Goal: Task Accomplishment & Management: Use online tool/utility

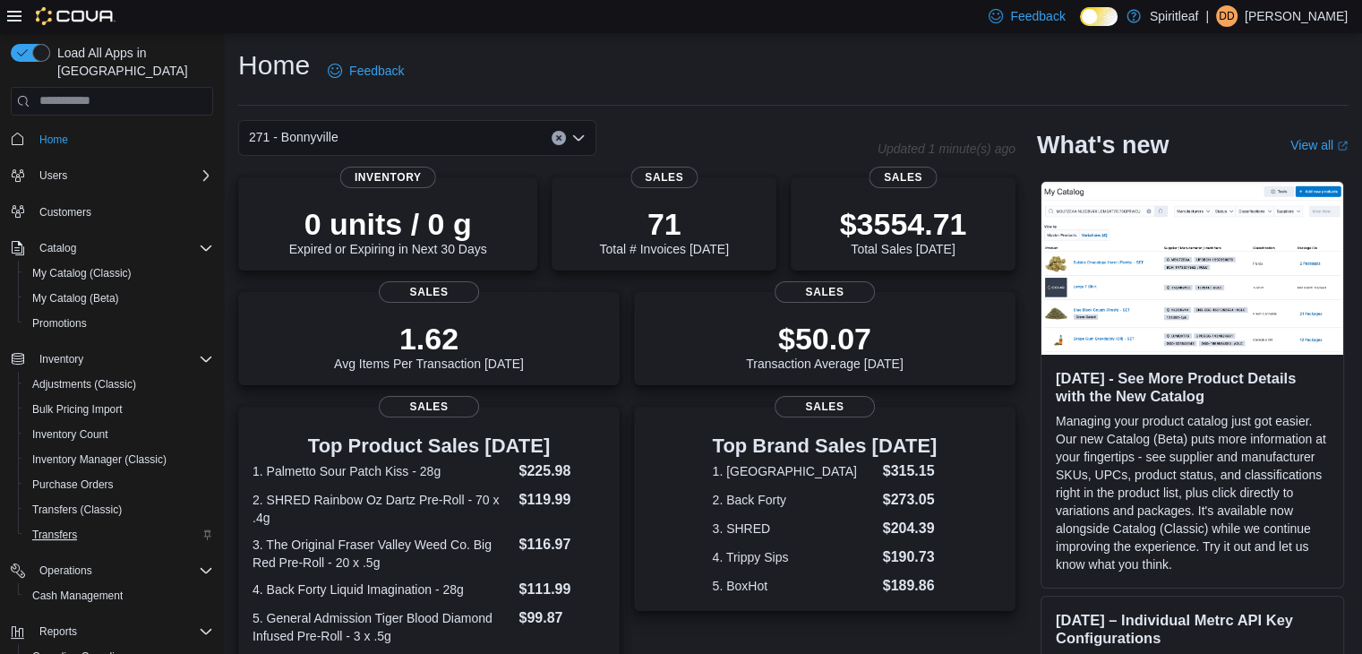
scroll to position [126, 0]
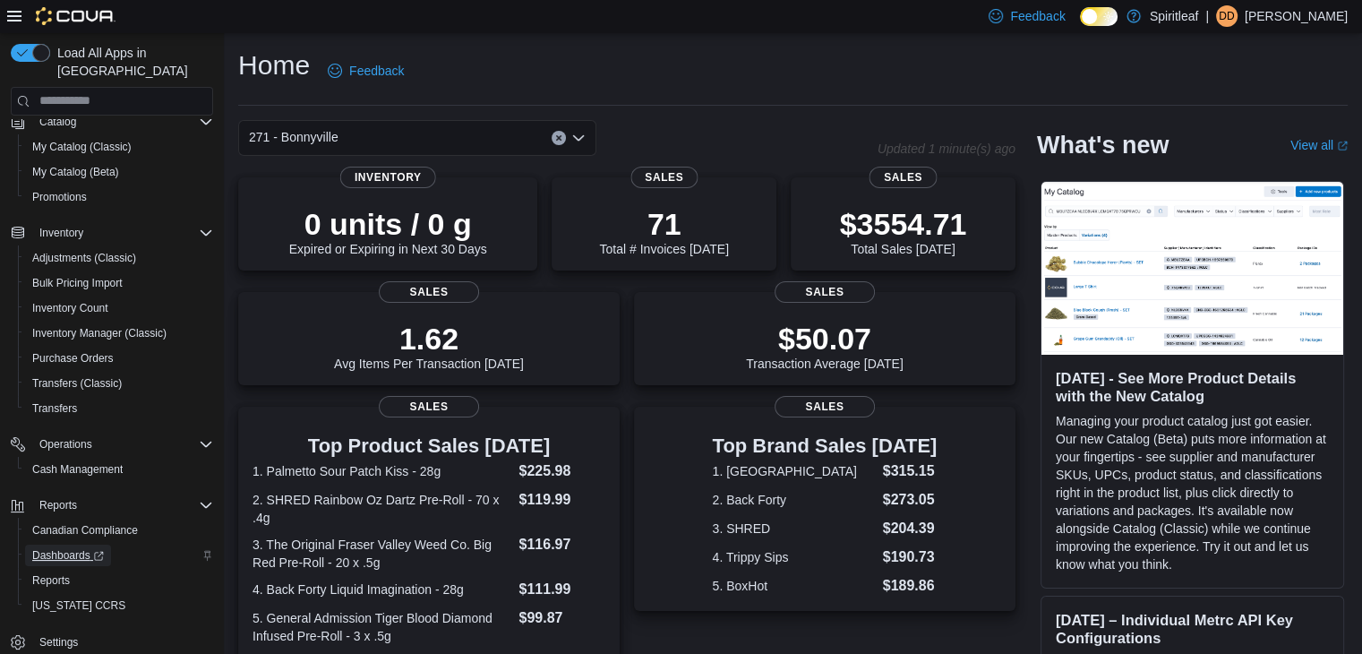
click at [81, 548] on span "Dashboards" at bounding box center [68, 555] width 72 height 14
click at [56, 573] on span "Reports" at bounding box center [51, 580] width 38 height 14
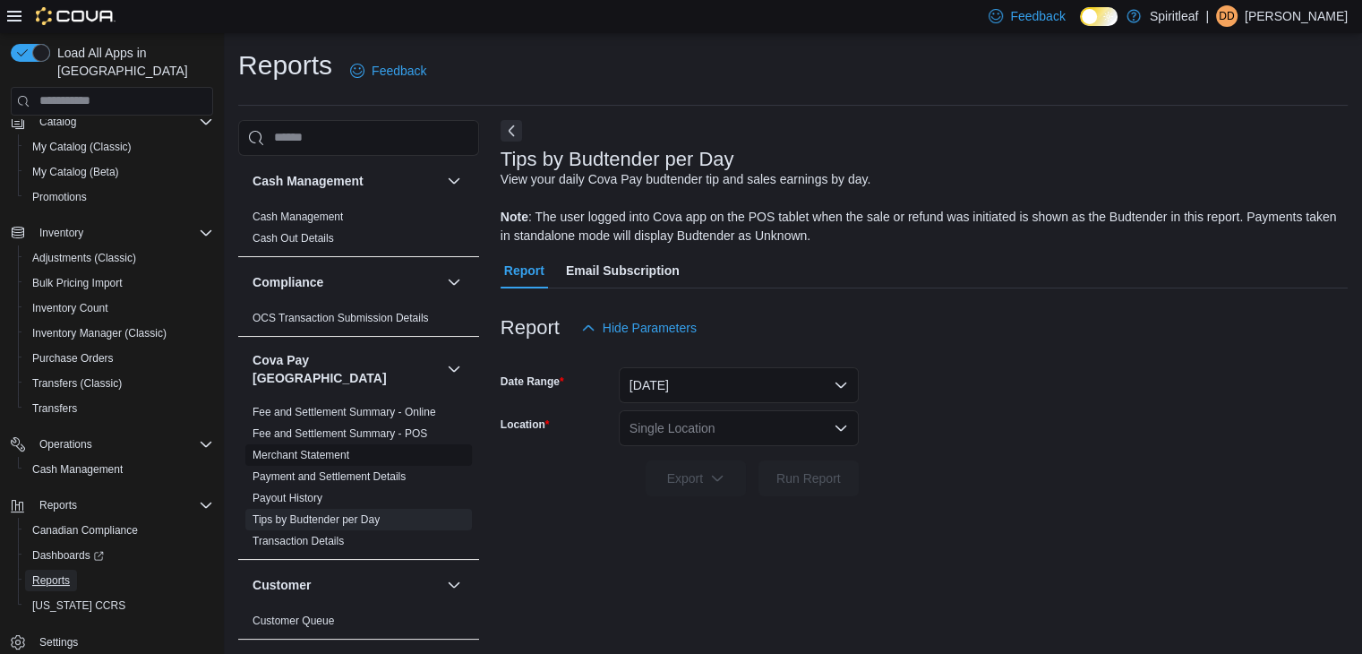
scroll to position [6, 0]
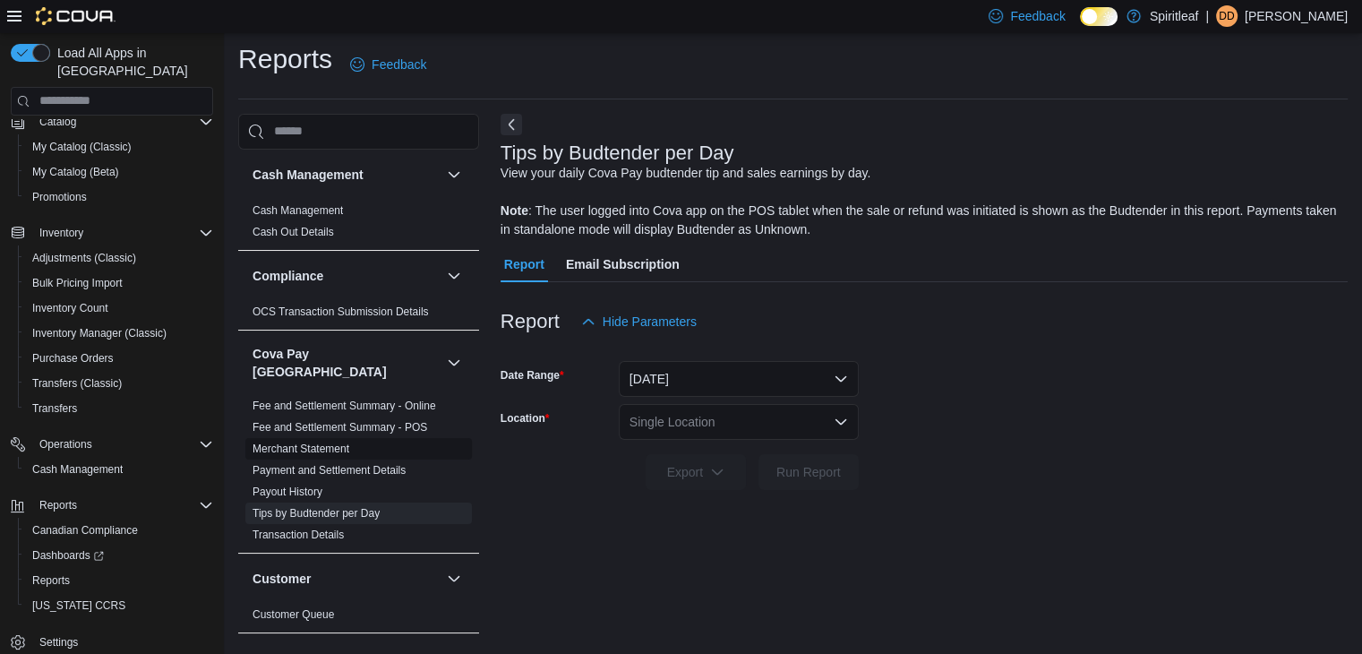
click at [378, 421] on link "Fee and Settlement Summary - POS" at bounding box center [339, 427] width 175 height 13
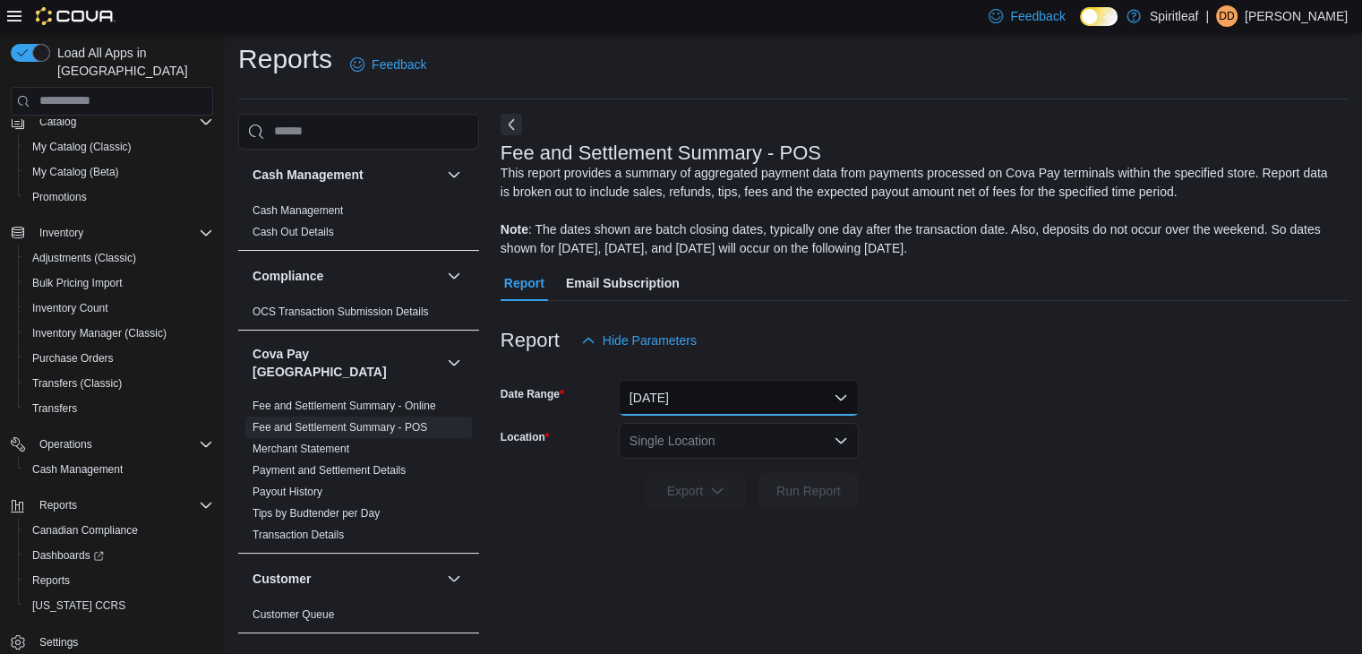
drag, startPoint x: 695, startPoint y: 393, endPoint x: 695, endPoint y: 403, distance: 9.8
click at [695, 391] on button "Yesterday" at bounding box center [739, 398] width 240 height 36
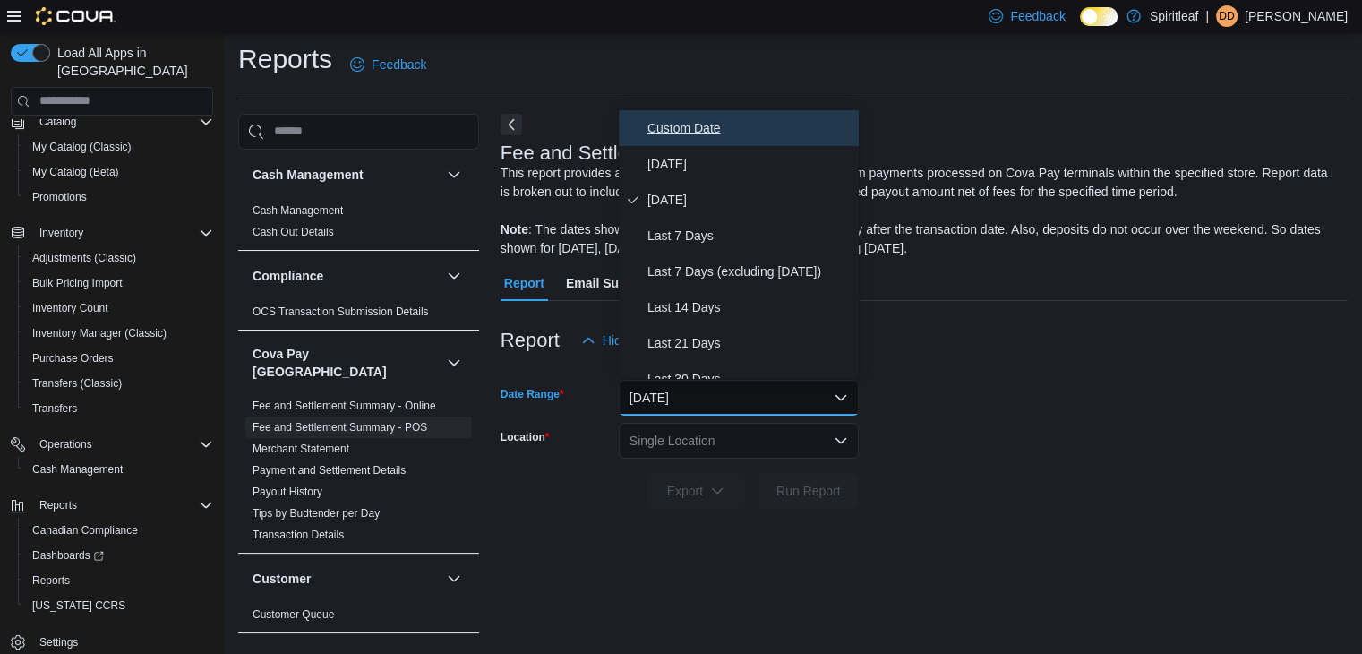
click at [697, 124] on span "Custom Date" at bounding box center [749, 127] width 204 height 21
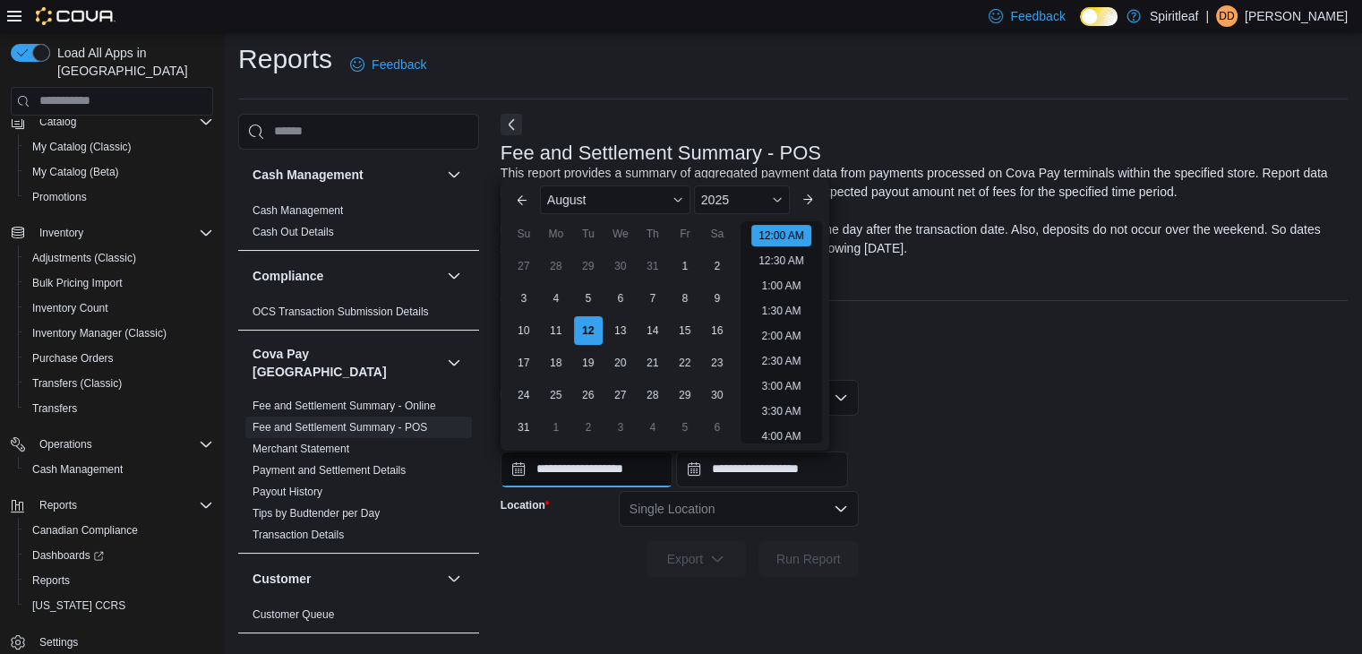
click at [545, 475] on input "**********" at bounding box center [587, 469] width 172 height 36
click at [523, 329] on div "10" at bounding box center [523, 330] width 31 height 31
type input "**********"
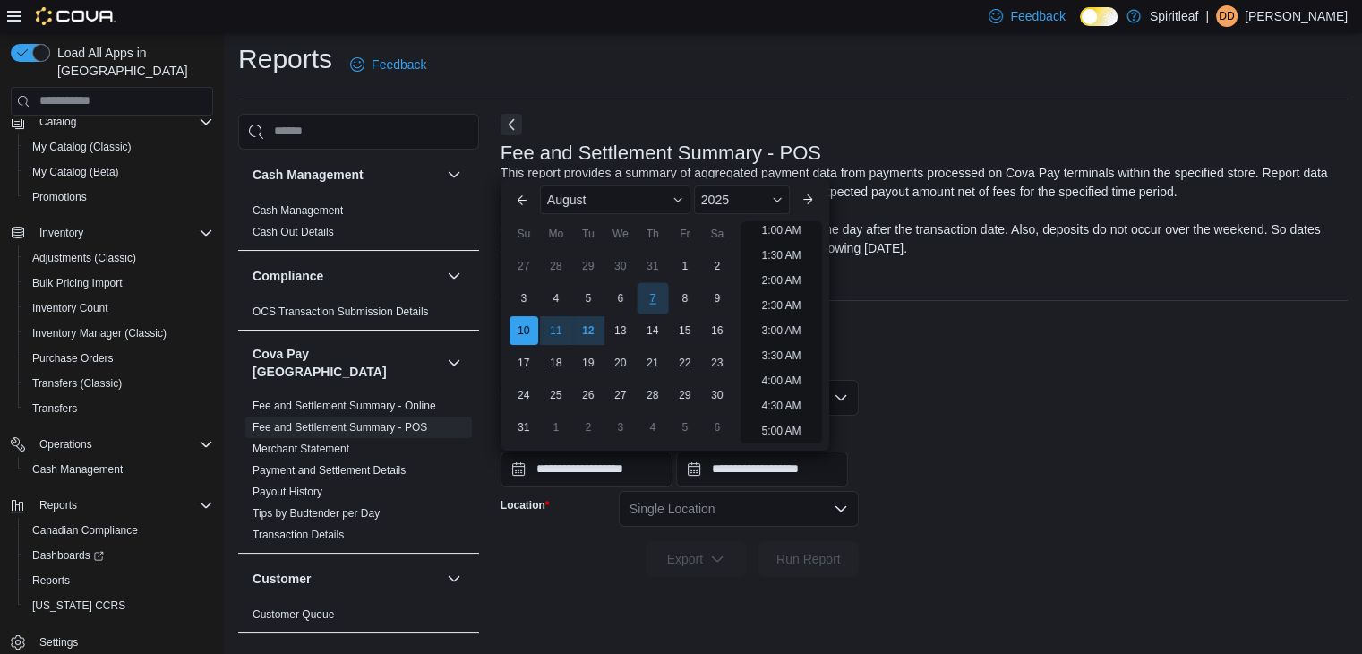
scroll to position [4, 0]
click at [789, 234] on li "12:00 AM" at bounding box center [781, 231] width 60 height 21
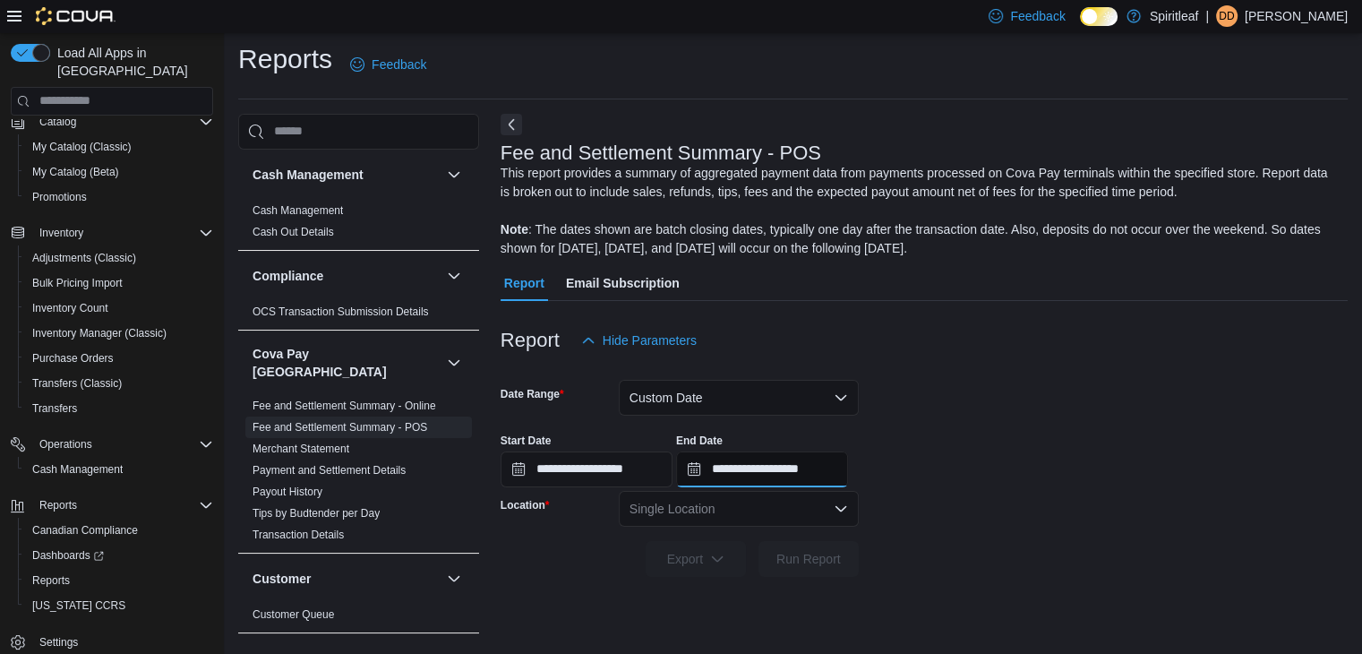
click at [749, 466] on input "**********" at bounding box center [762, 469] width 172 height 36
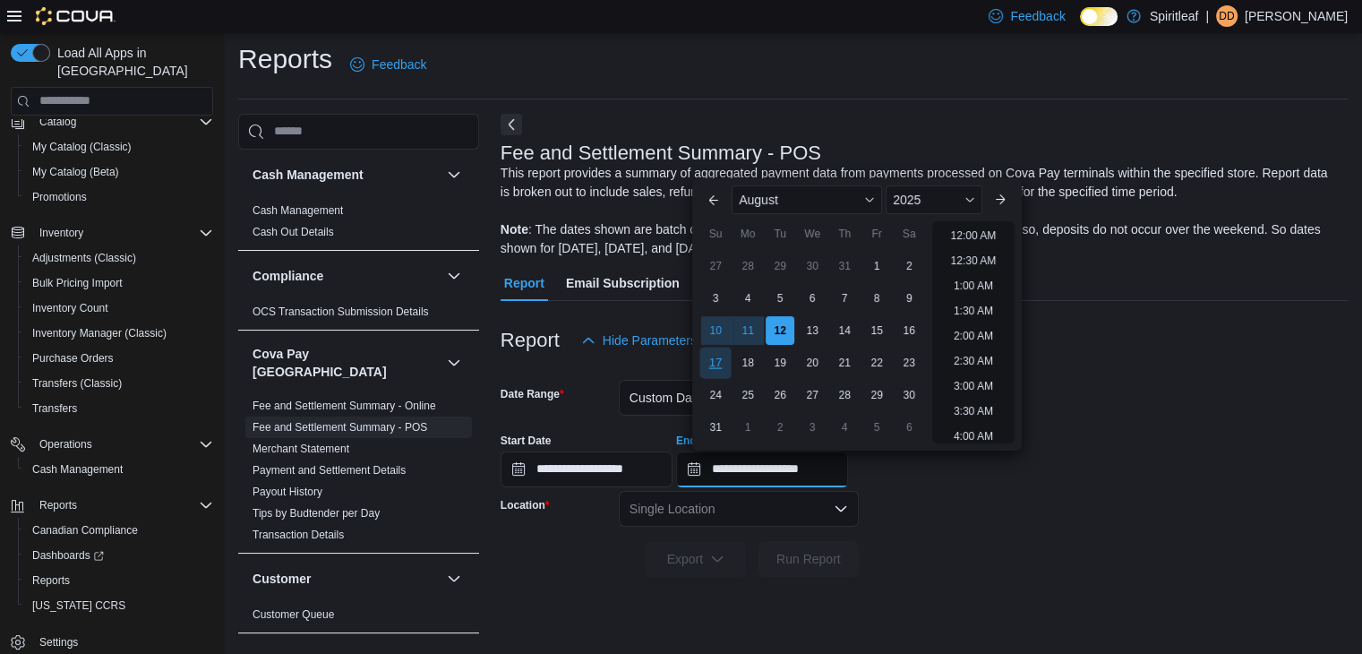
scroll to position [985, 0]
click at [717, 323] on div "10" at bounding box center [715, 330] width 31 height 31
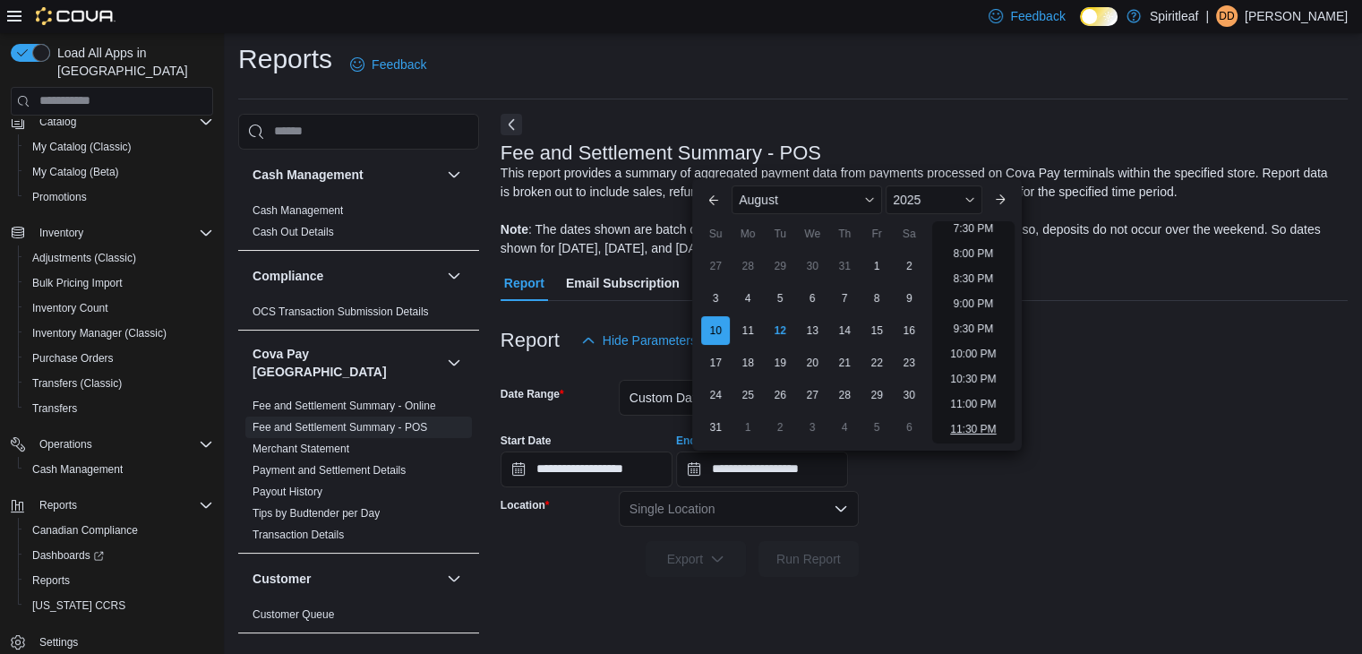
click at [978, 425] on li "11:30 PM" at bounding box center [973, 428] width 60 height 21
type input "**********"
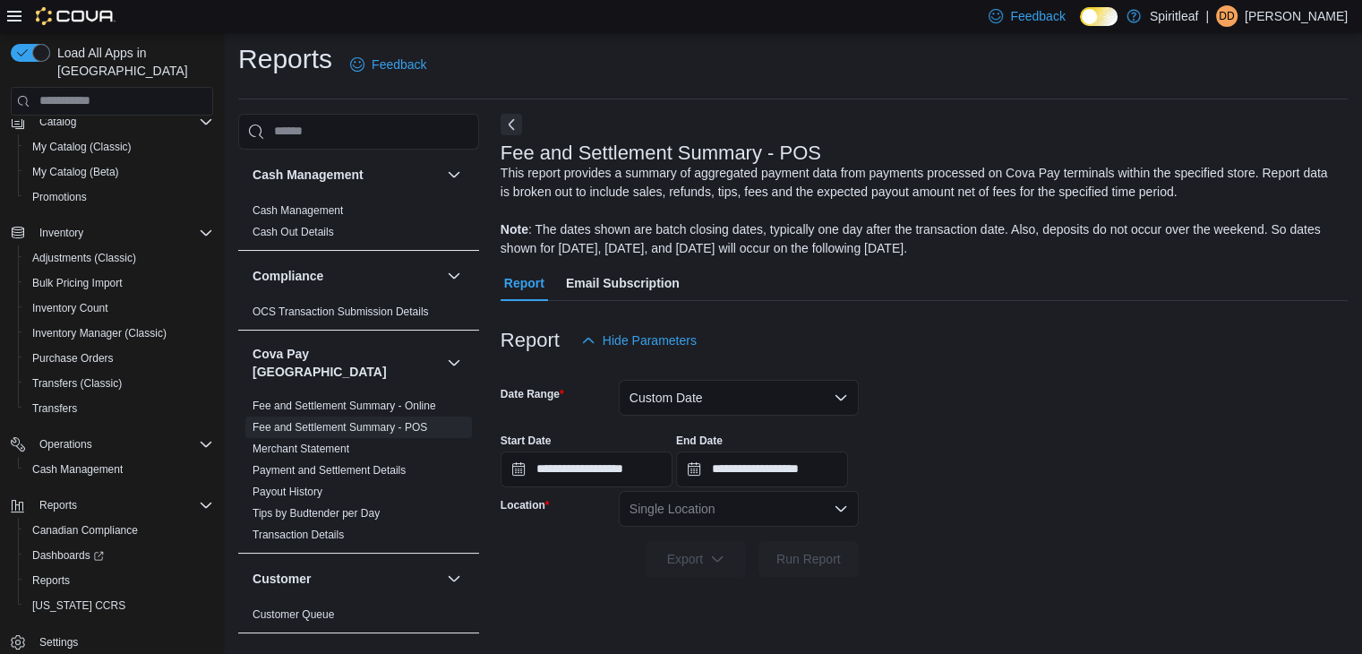
click at [667, 506] on div "Single Location" at bounding box center [739, 509] width 240 height 36
type input "***"
click at [737, 469] on span "271 - Bonnyville" at bounding box center [751, 475] width 90 height 18
drag, startPoint x: 800, startPoint y: 552, endPoint x: 963, endPoint y: 509, distance: 169.2
click at [799, 552] on span "Run Report" at bounding box center [808, 559] width 64 height 18
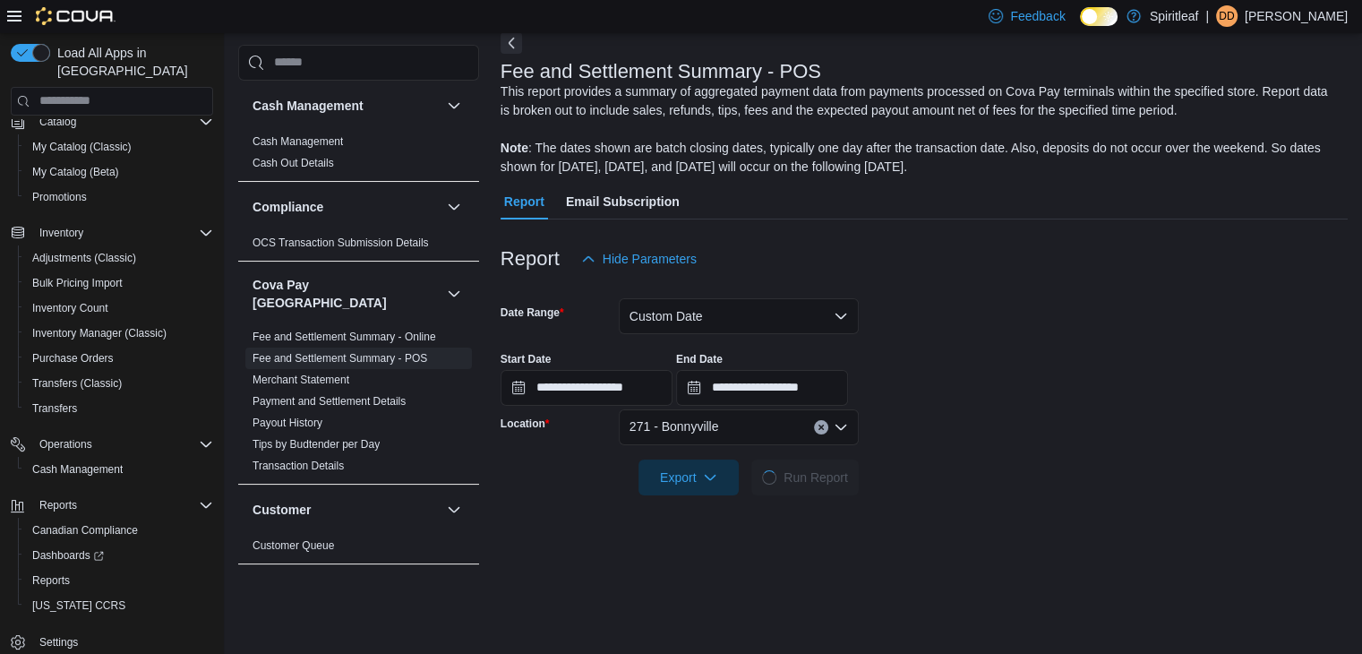
scroll to position [185, 0]
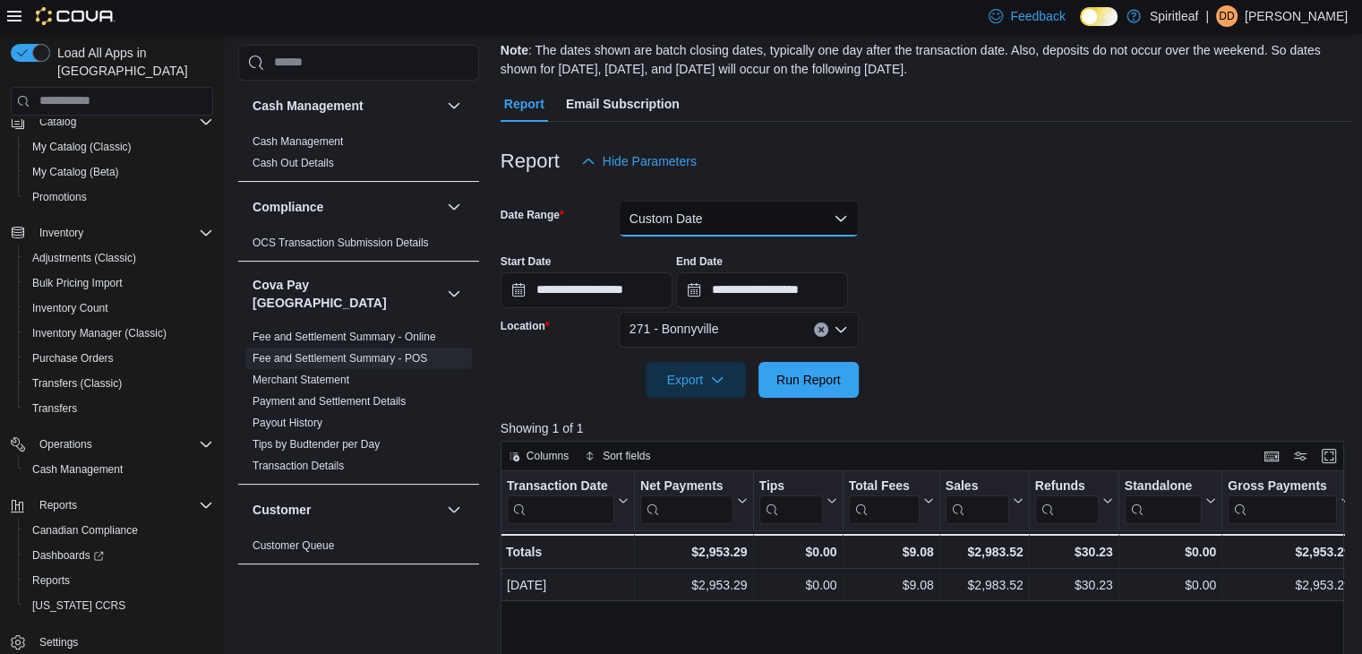
click at [695, 219] on button "Custom Date" at bounding box center [739, 219] width 240 height 36
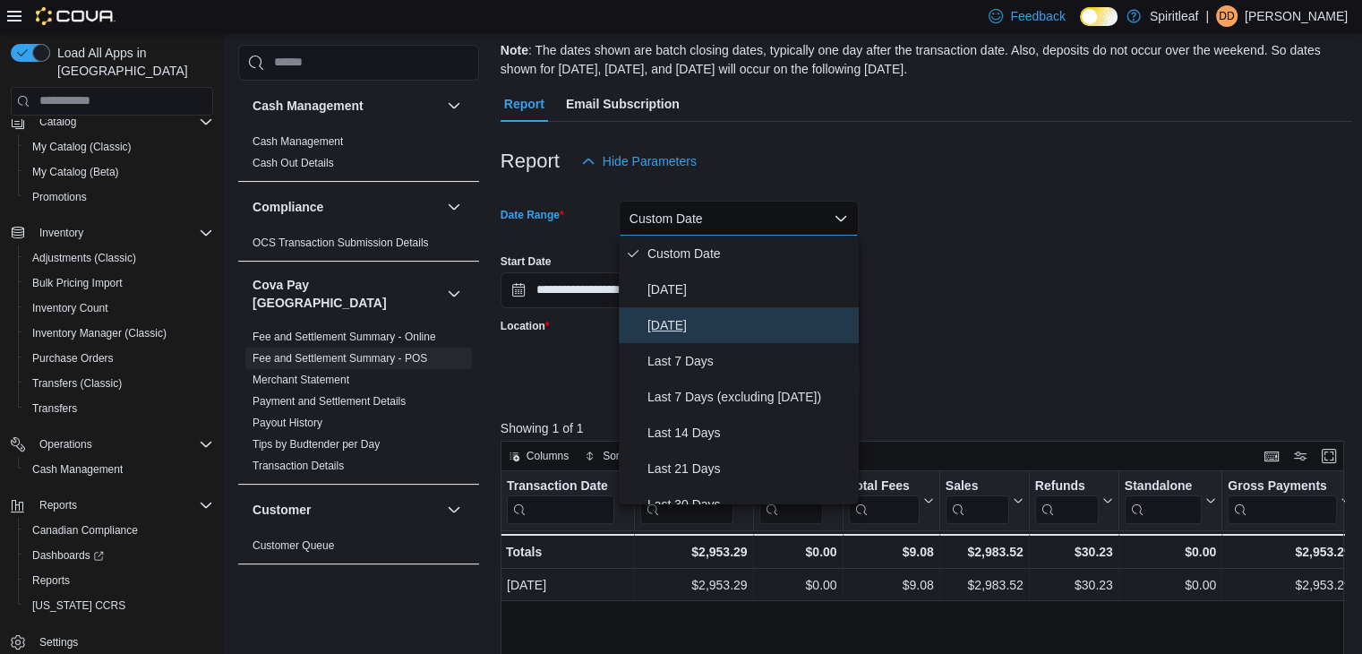
click at [680, 321] on span "Yesterday" at bounding box center [749, 324] width 204 height 21
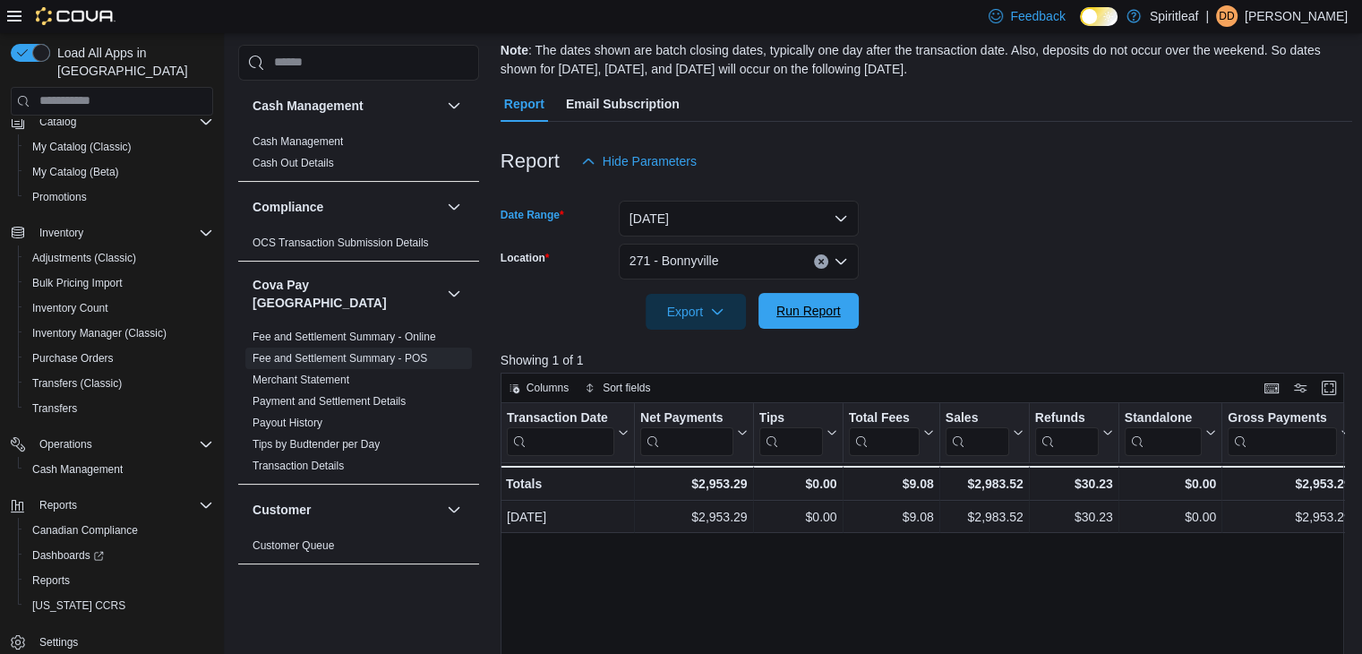
click at [799, 304] on span "Run Report" at bounding box center [808, 311] width 64 height 18
click at [329, 140] on link "Cash Management" at bounding box center [297, 141] width 90 height 13
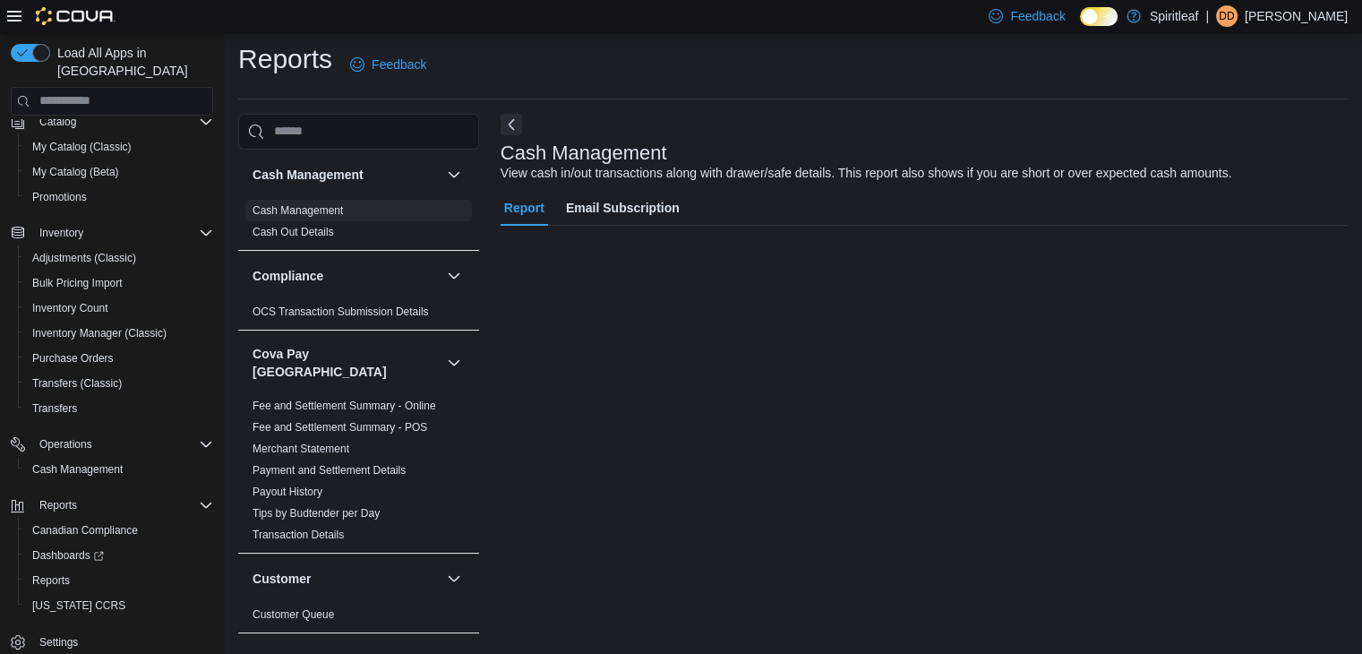
scroll to position [6, 0]
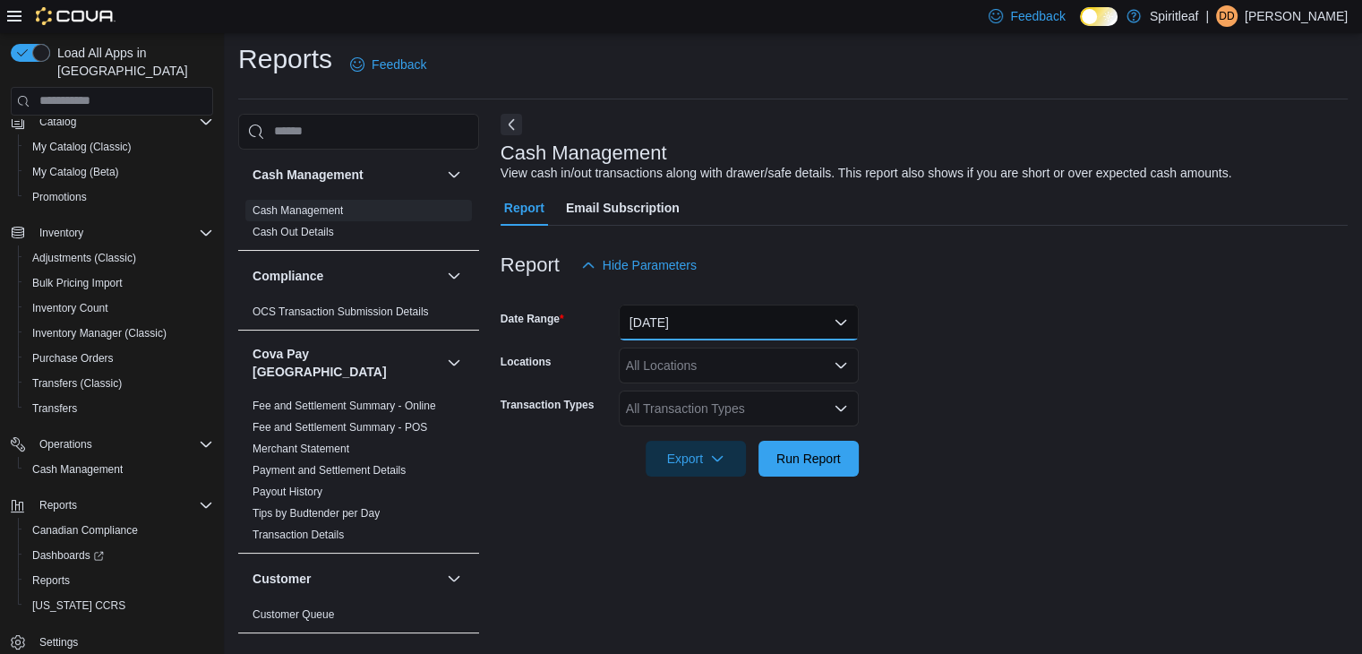
click at [675, 318] on button "Today" at bounding box center [739, 322] width 240 height 36
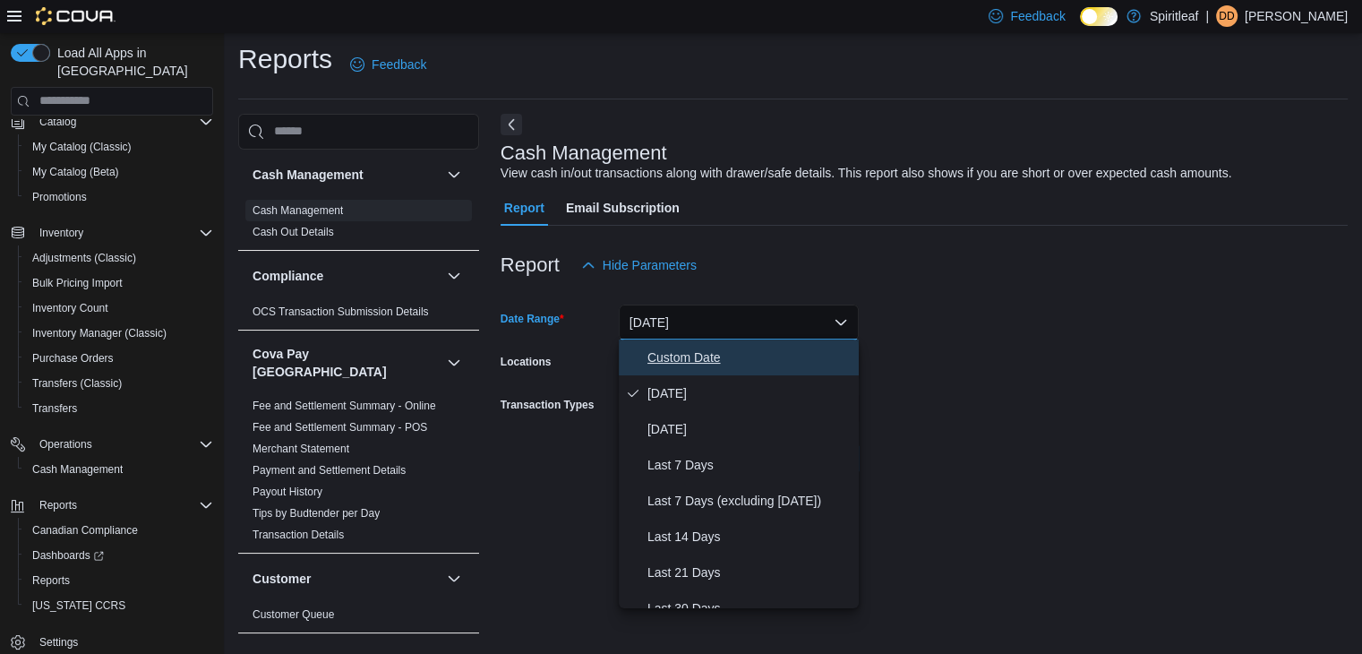
click at [683, 345] on button "Custom Date" at bounding box center [739, 357] width 240 height 36
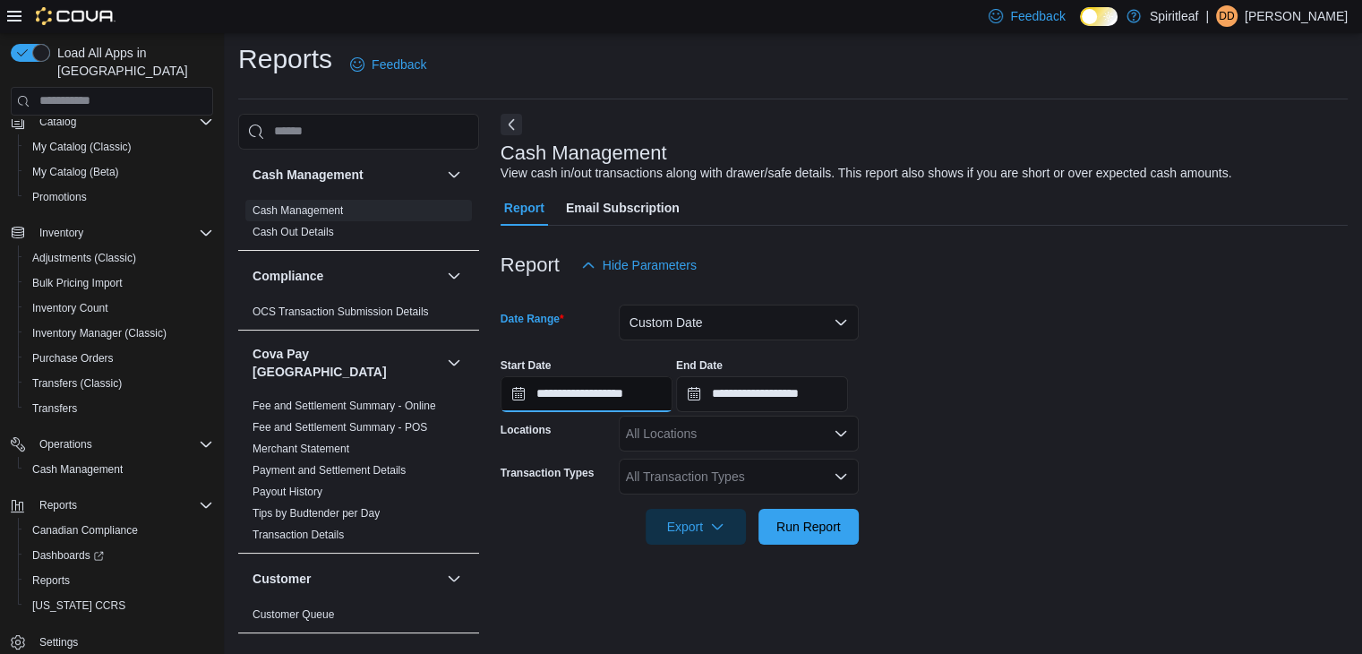
click at [571, 383] on input "**********" at bounding box center [587, 394] width 172 height 36
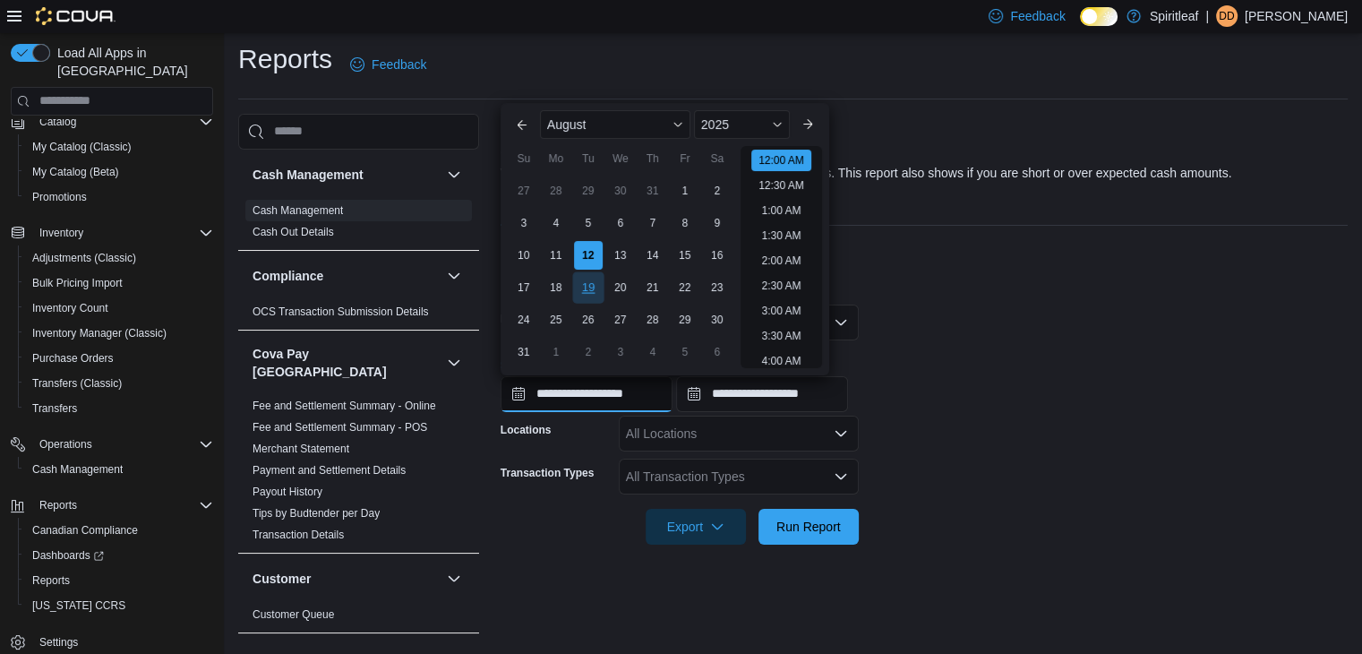
scroll to position [56, 0]
click at [514, 252] on div "10" at bounding box center [523, 255] width 31 height 31
type input "**********"
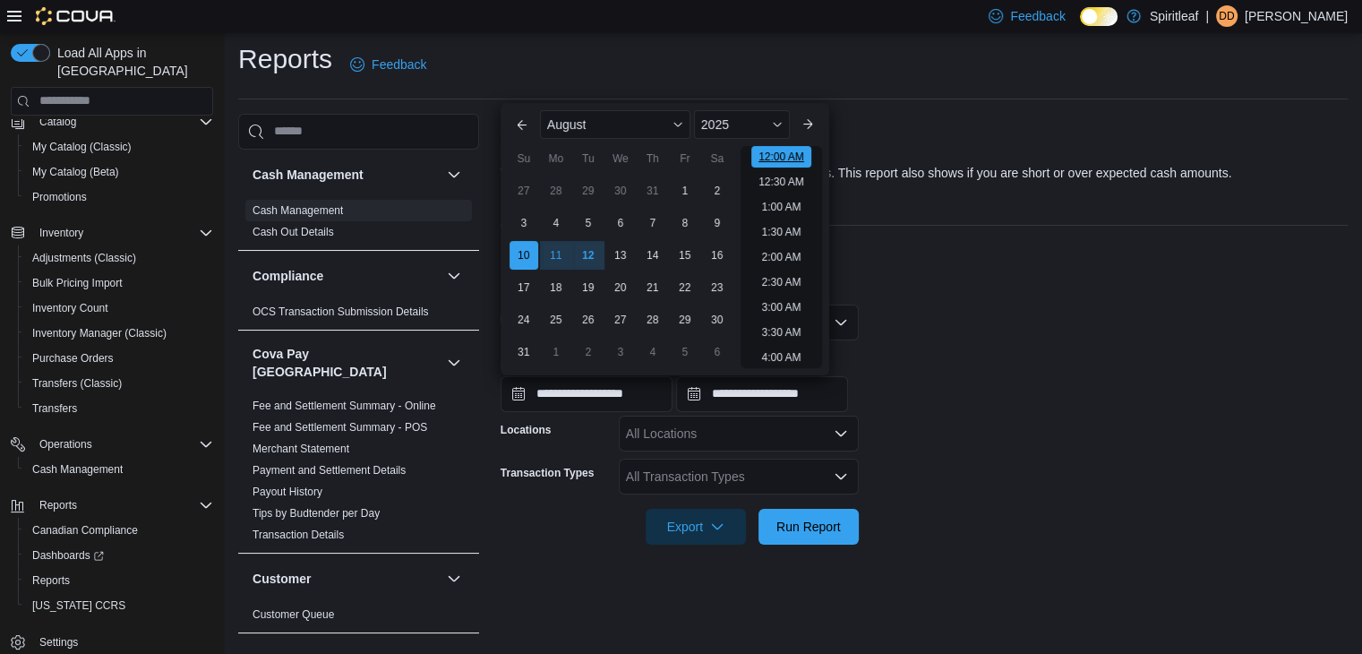
click at [781, 153] on li "12:00 AM" at bounding box center [781, 156] width 60 height 21
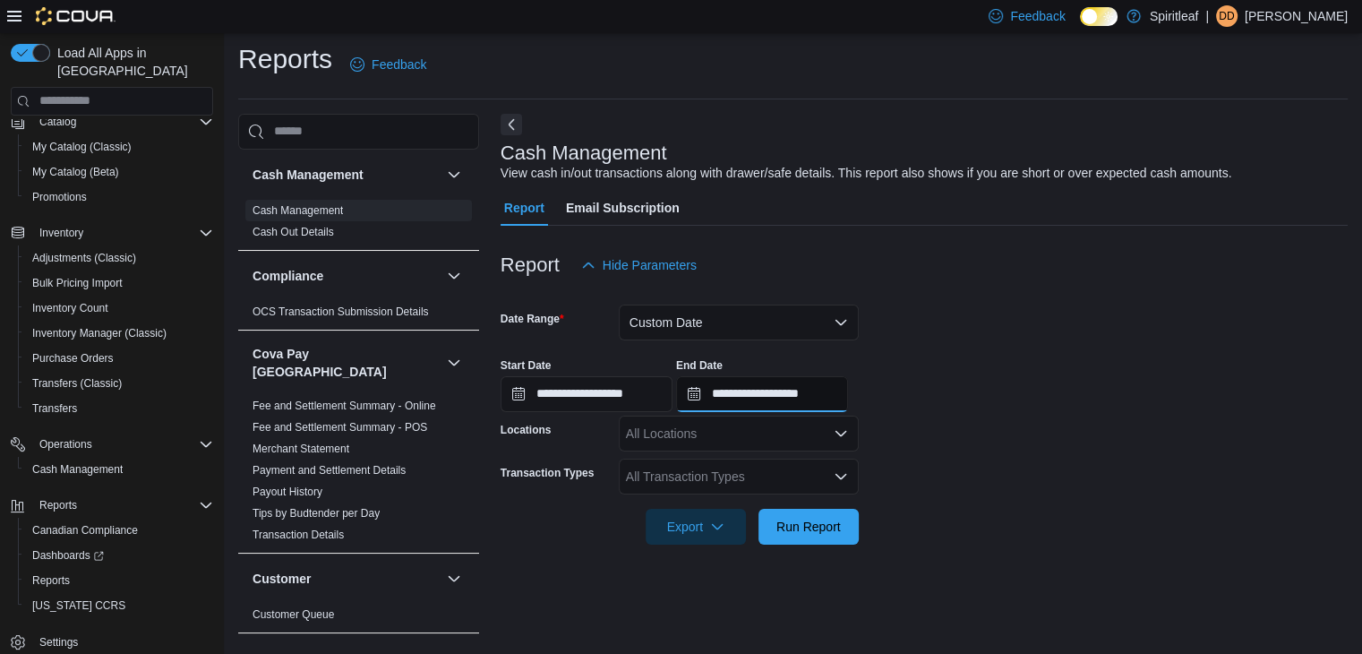
click at [743, 399] on input "**********" at bounding box center [762, 394] width 172 height 36
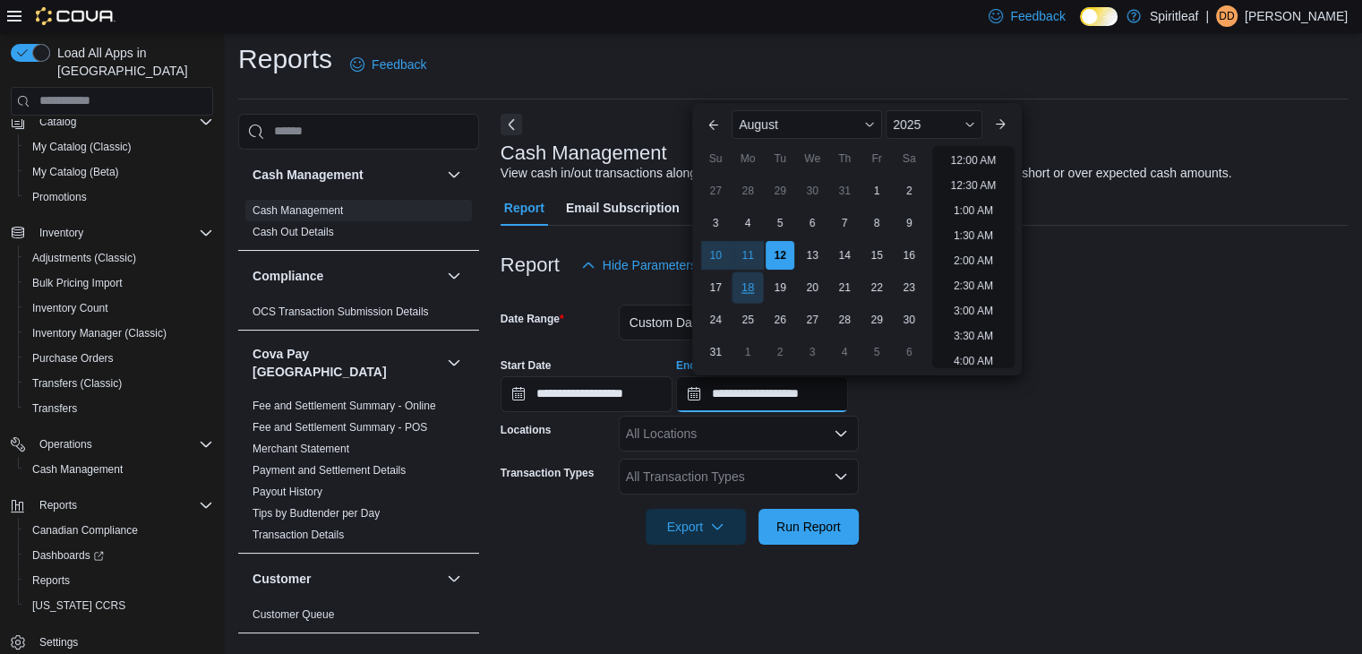
scroll to position [985, 0]
click at [716, 252] on div "10" at bounding box center [715, 255] width 31 height 31
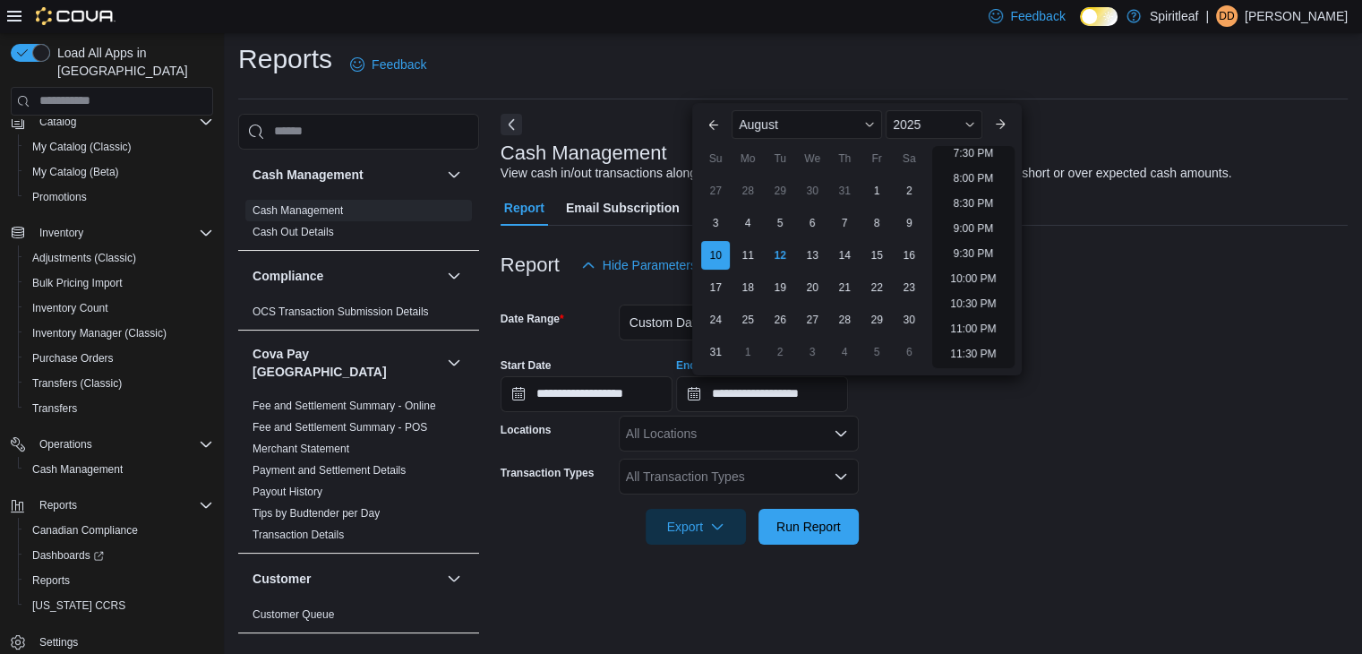
click at [958, 351] on li "11:30 PM" at bounding box center [973, 353] width 60 height 21
type input "**********"
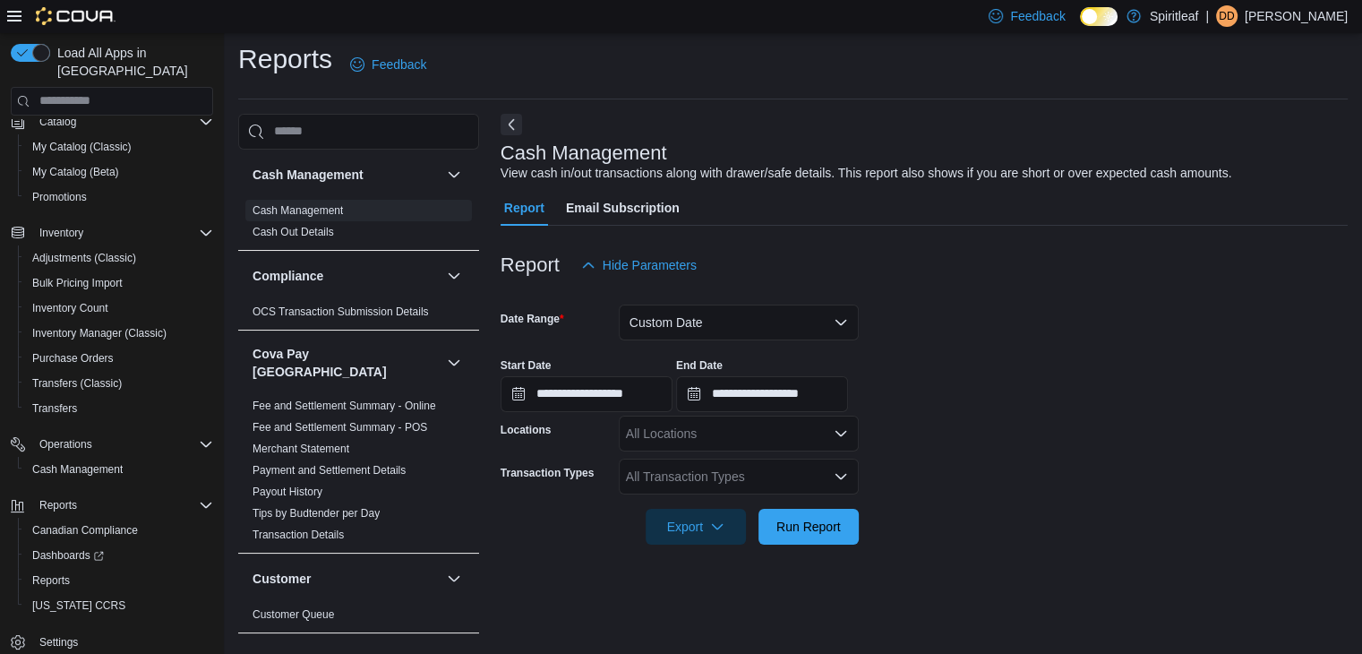
click at [679, 434] on div "All Locations" at bounding box center [739, 433] width 240 height 36
type input "***"
click at [704, 455] on span "271 - Bonnyville" at bounding box center [729, 463] width 90 height 18
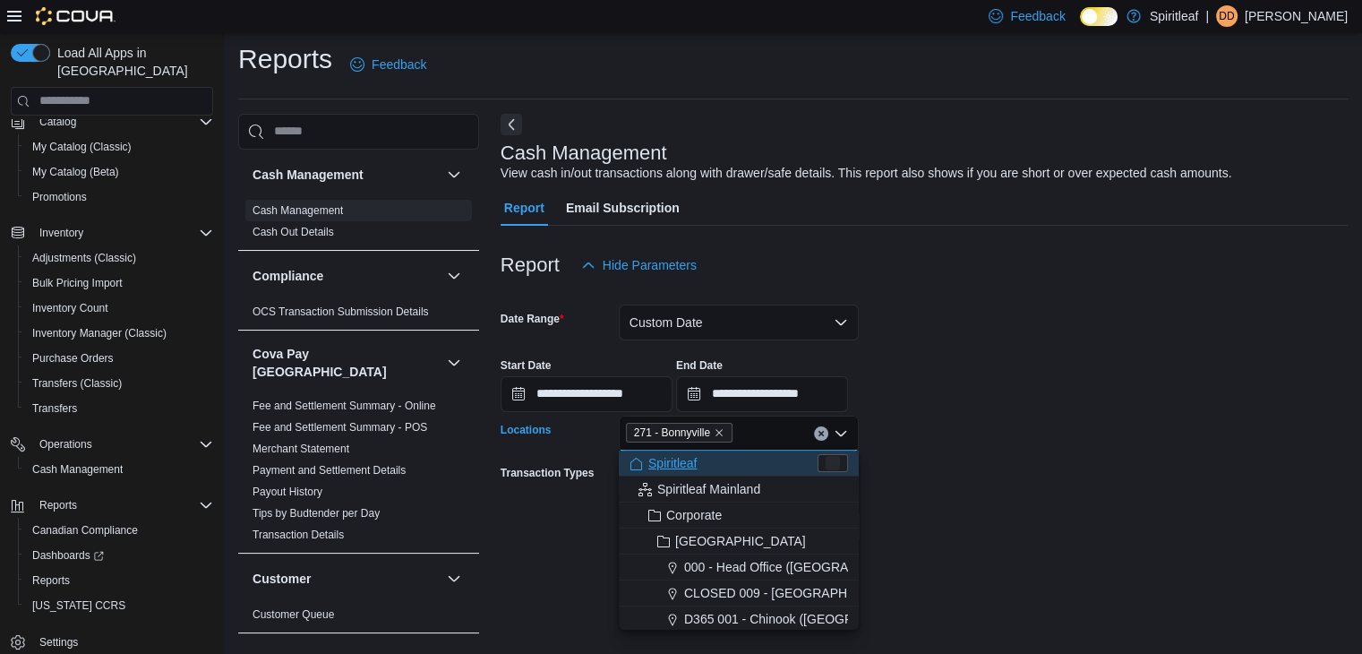
click at [1057, 348] on div "**********" at bounding box center [924, 378] width 847 height 68
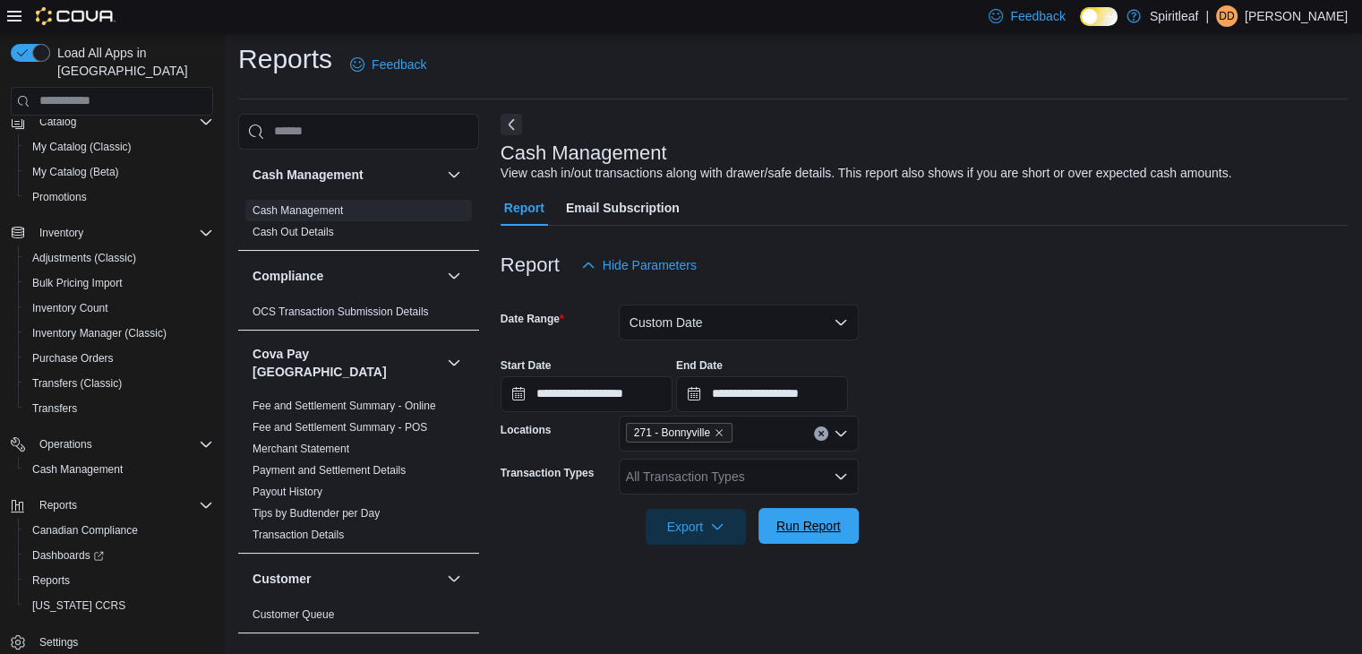
drag, startPoint x: 815, startPoint y: 524, endPoint x: 845, endPoint y: 526, distance: 30.5
click at [815, 524] on span "Run Report" at bounding box center [808, 526] width 64 height 18
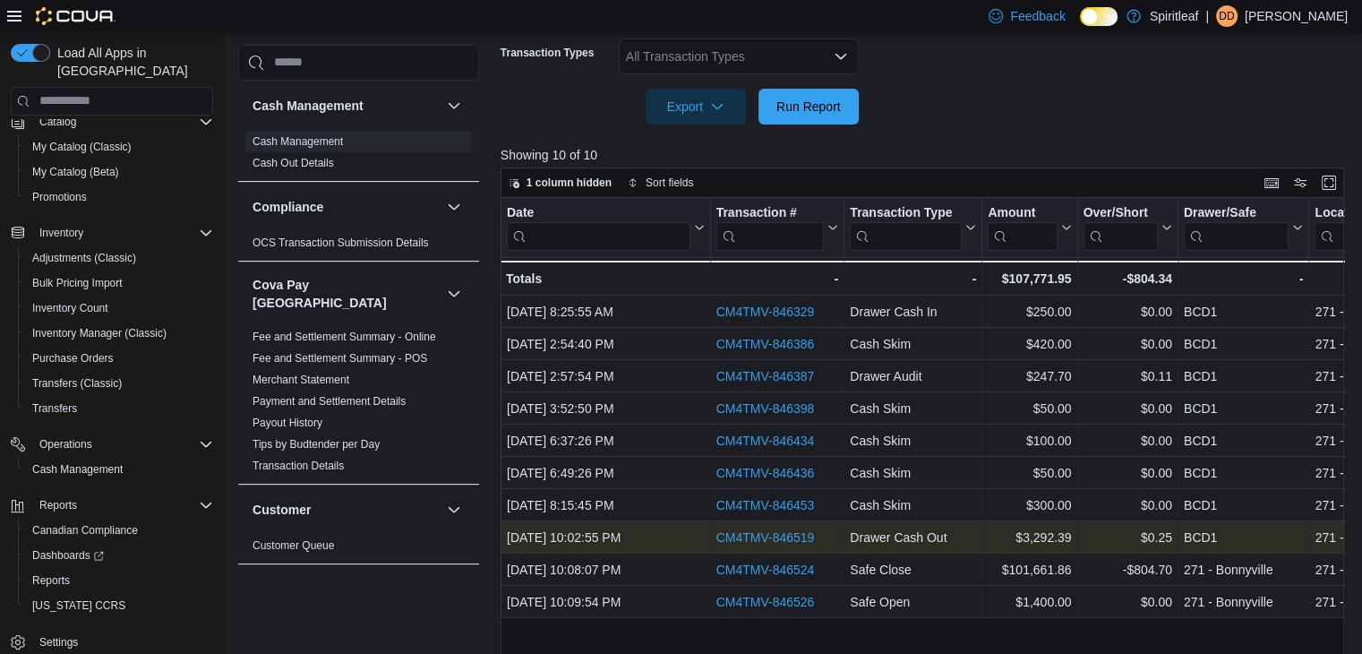
scroll to position [476, 0]
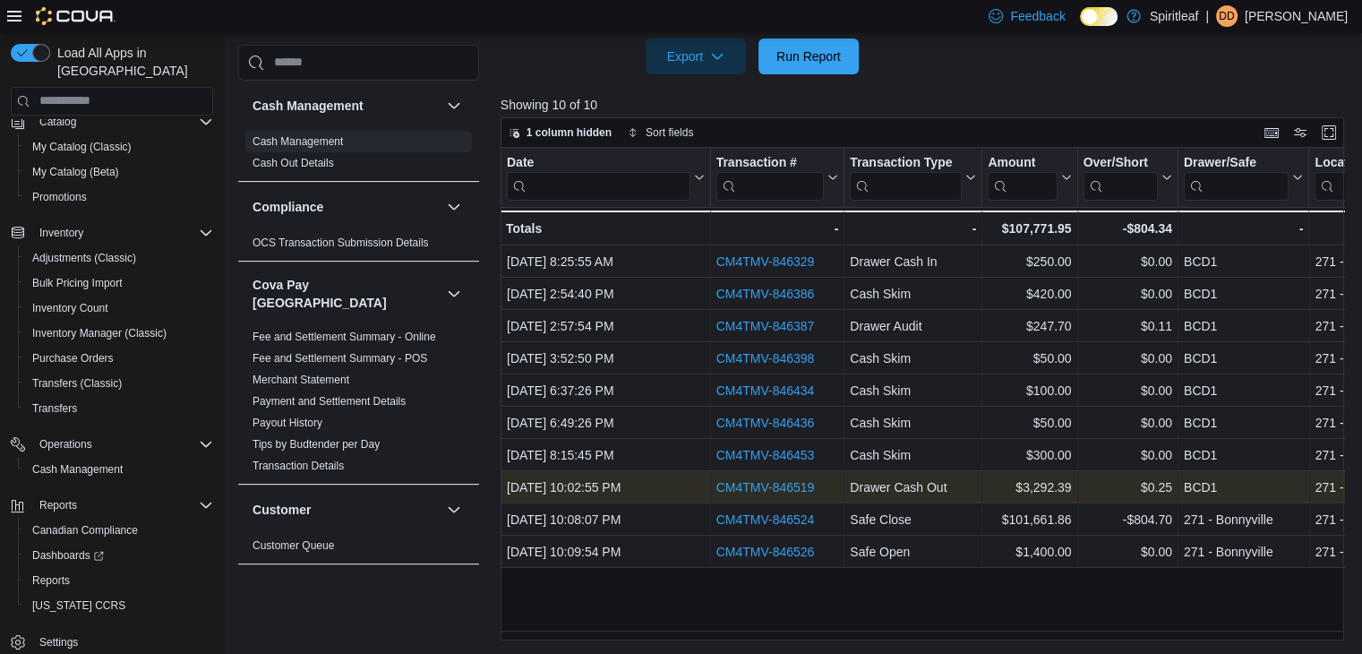
click at [768, 483] on link "CM4TMV-846519" at bounding box center [764, 487] width 98 height 14
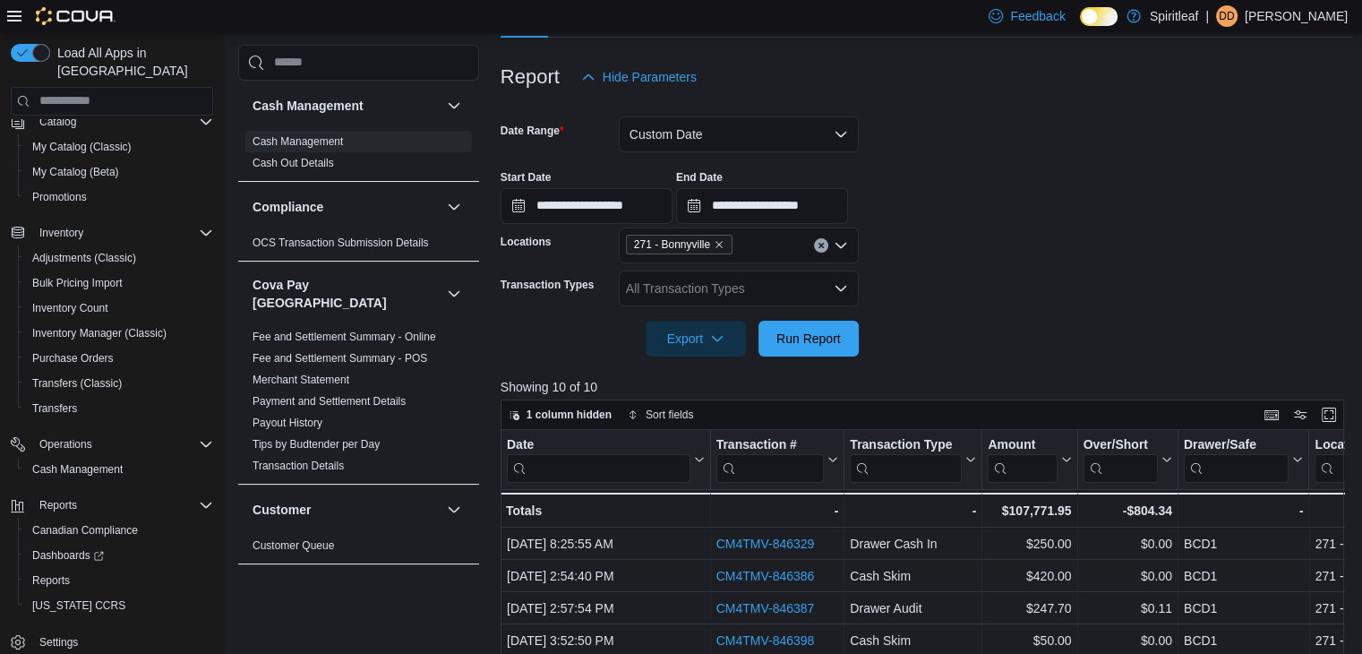
scroll to position [118, 0]
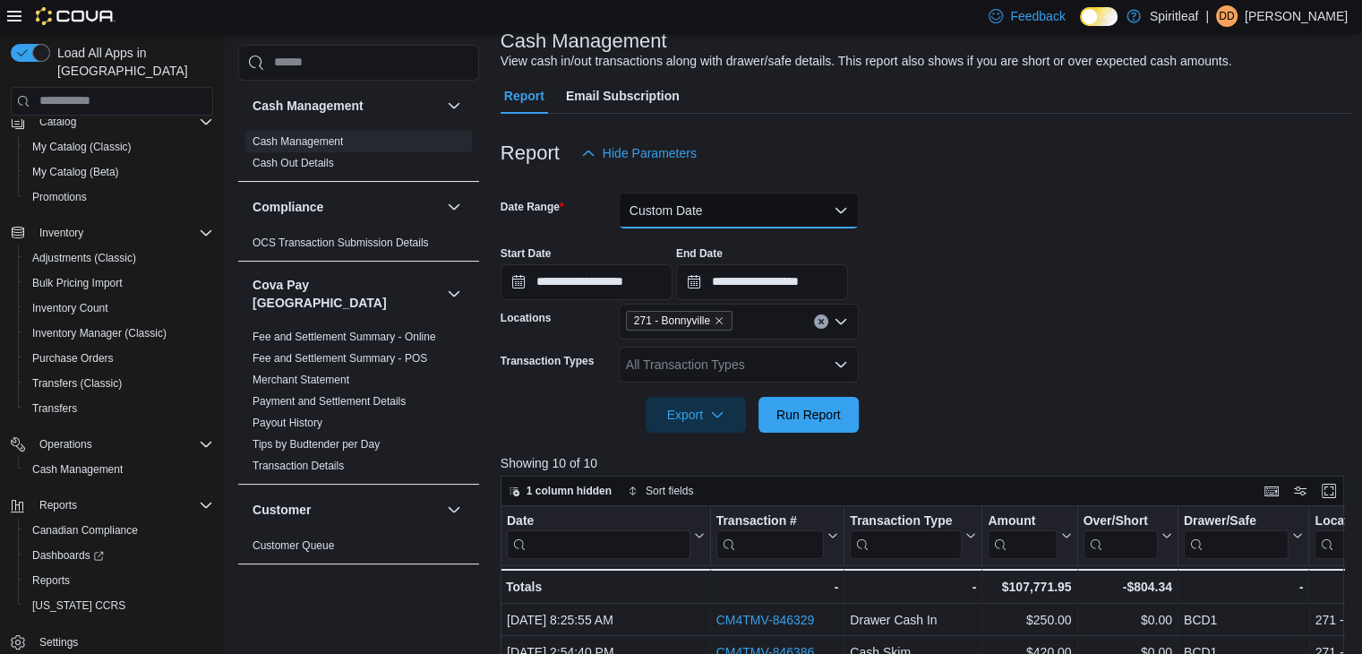
click at [688, 209] on button "Custom Date" at bounding box center [739, 211] width 240 height 36
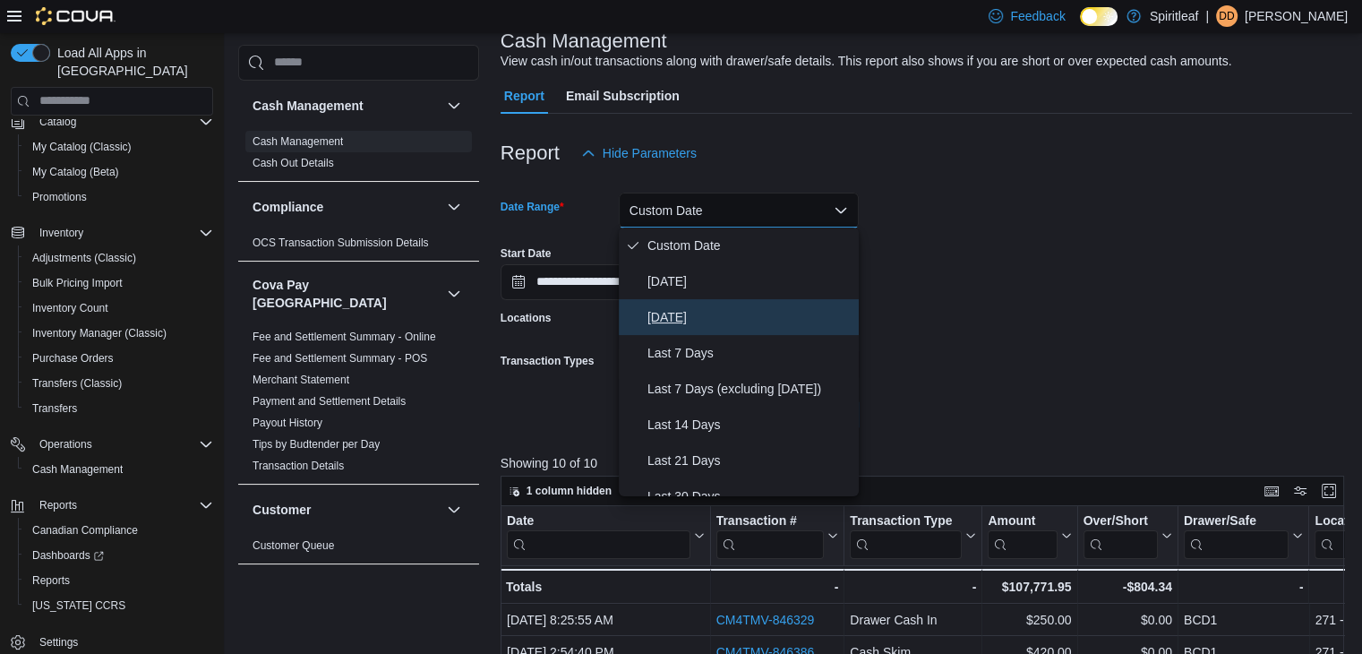
click at [691, 311] on span "Yesterday" at bounding box center [749, 316] width 204 height 21
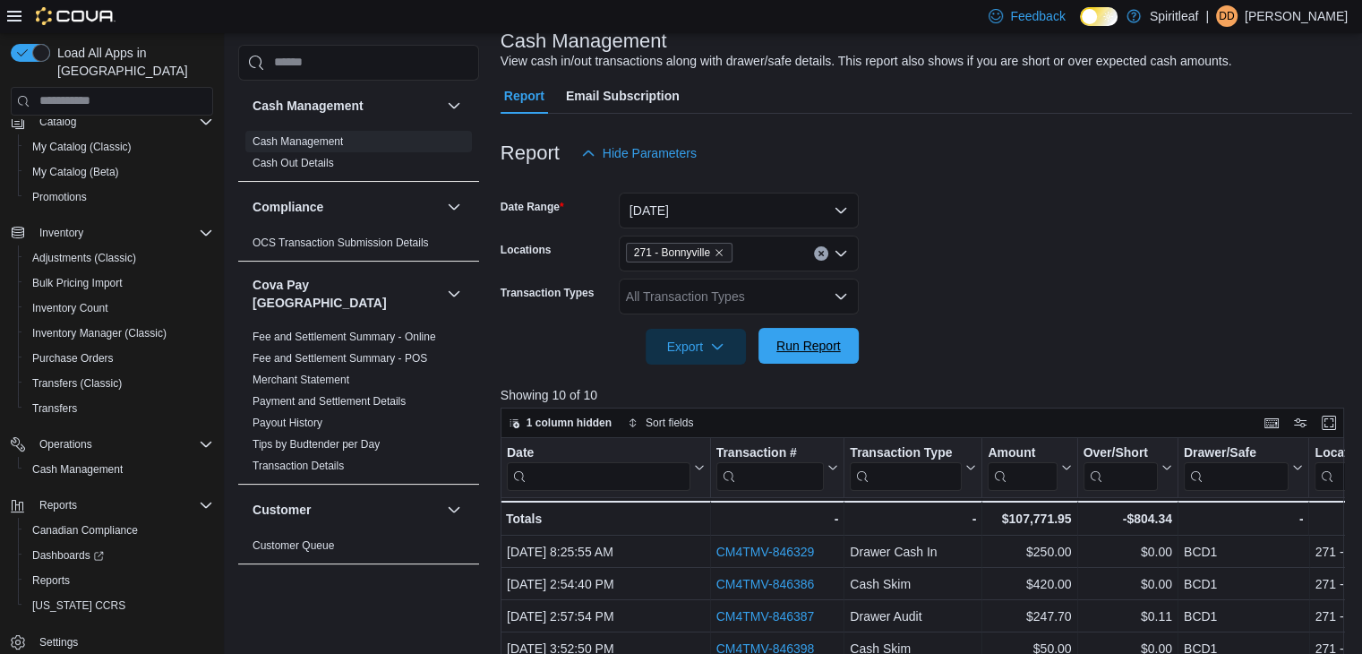
click at [812, 345] on span "Run Report" at bounding box center [808, 346] width 64 height 18
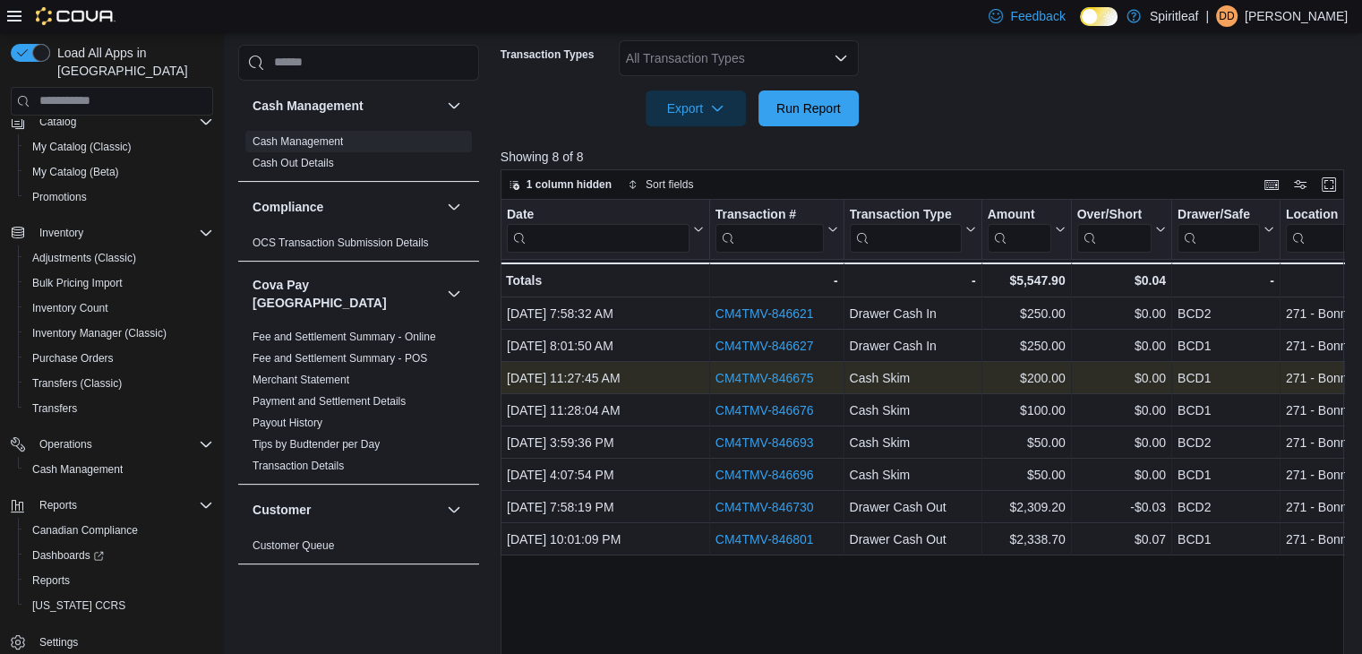
scroll to position [387, 0]
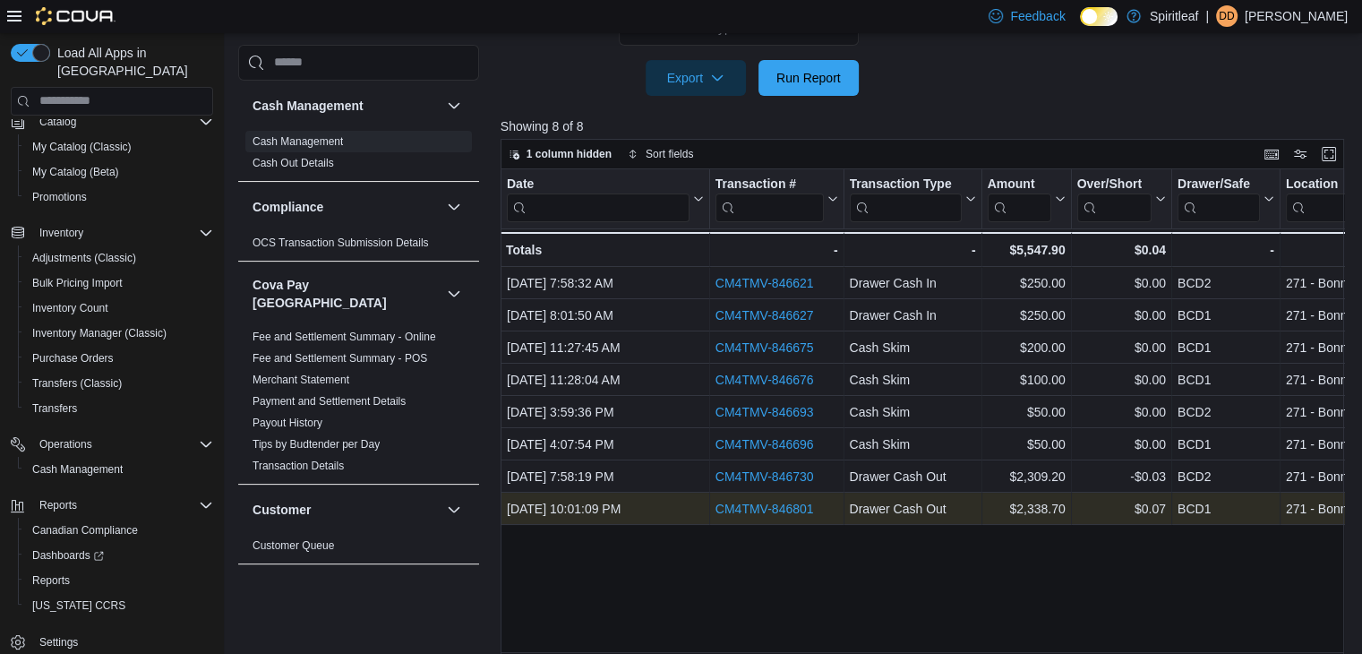
click at [781, 503] on link "CM4TMV-846801" at bounding box center [764, 508] width 98 height 14
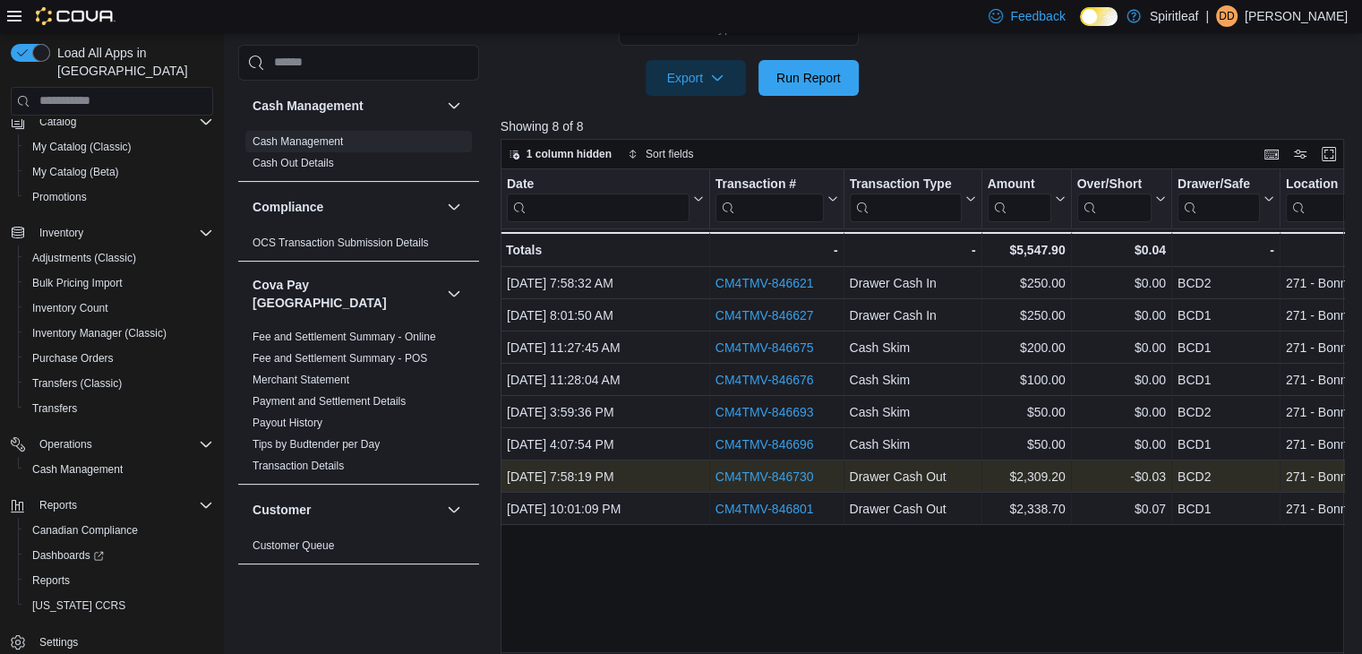
click at [764, 474] on link "CM4TMV-846730" at bounding box center [764, 476] width 98 height 14
